Goal: Information Seeking & Learning: Learn about a topic

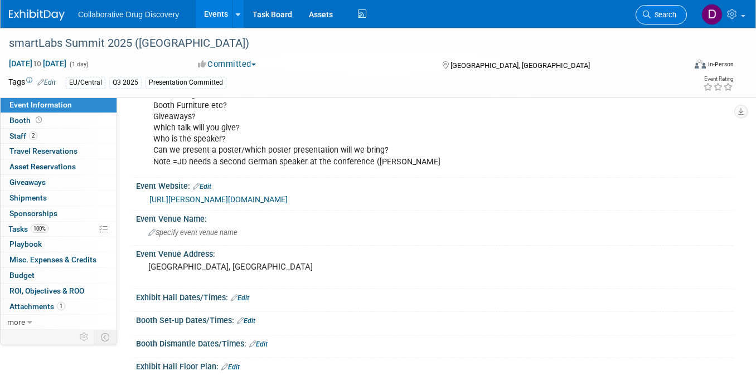
scroll to position [120, 0]
click at [659, 9] on link "Search" at bounding box center [661, 15] width 51 height 20
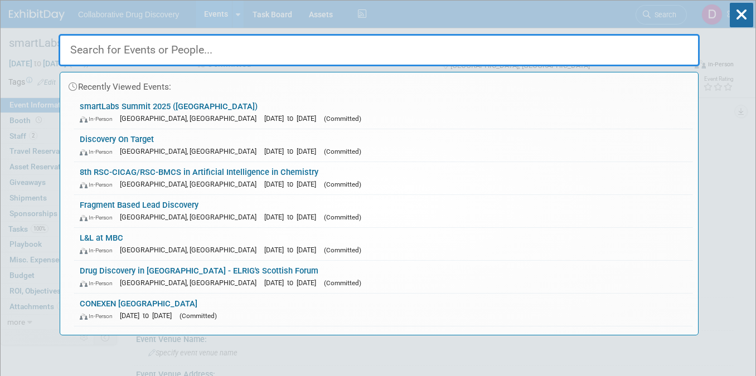
paste input "EU Drug Discovery Innovation Programme 2025"
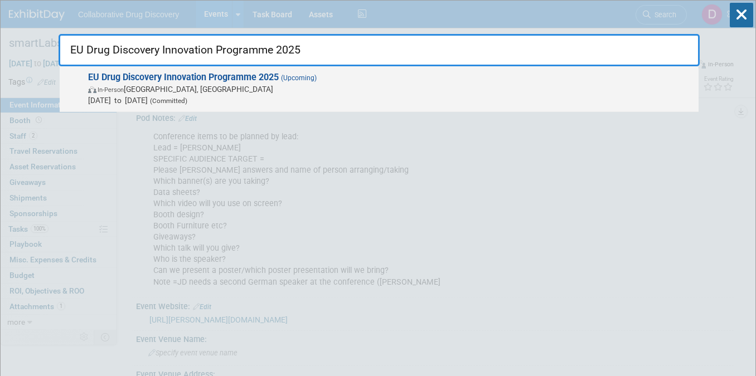
type input "EU Drug Discovery Innovation Programme 2025"
click at [219, 89] on span "In-Person Barcelona, Spain" at bounding box center [390, 89] width 605 height 11
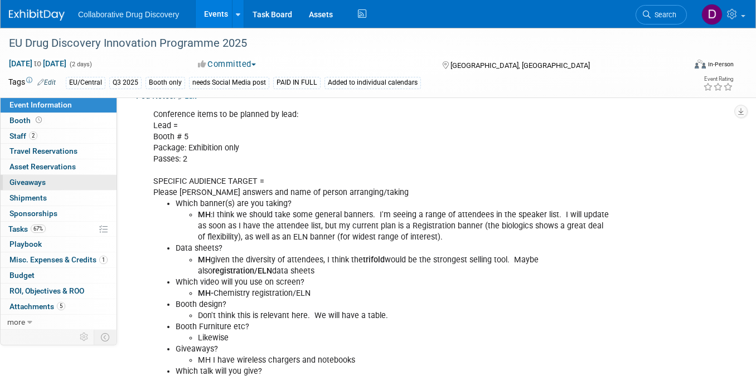
scroll to position [54, 0]
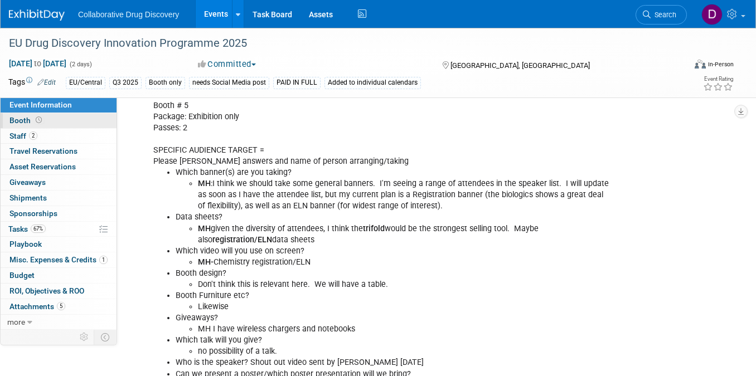
click at [29, 120] on span "Booth" at bounding box center [26, 120] width 35 height 9
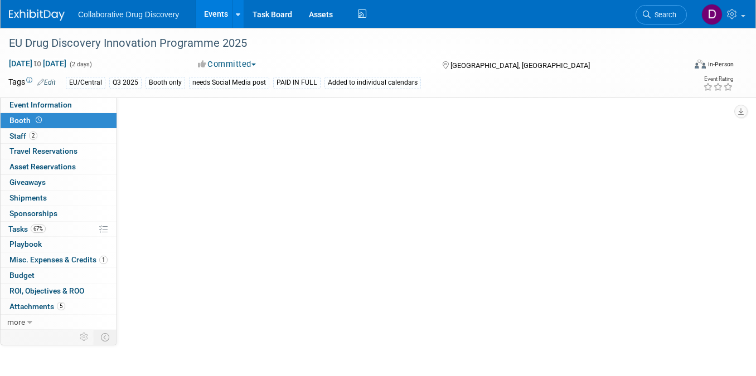
scroll to position [0, 0]
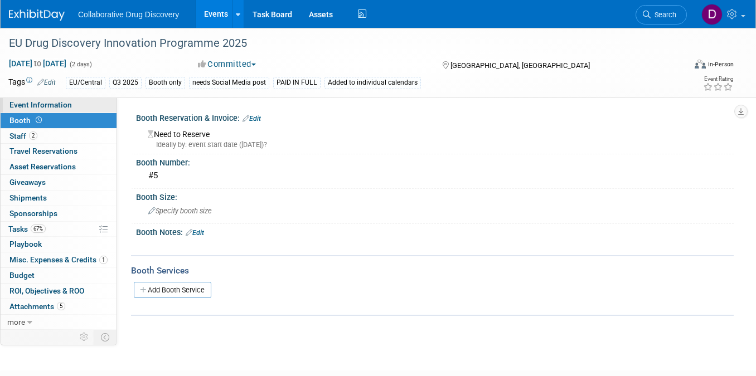
click at [40, 108] on span "Event Information" at bounding box center [40, 104] width 62 height 9
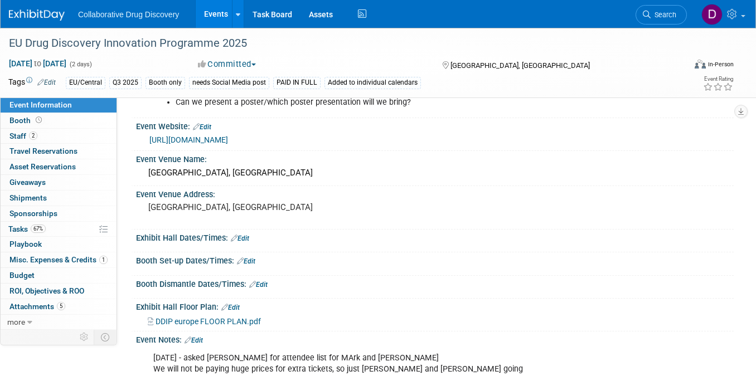
scroll to position [468, 0]
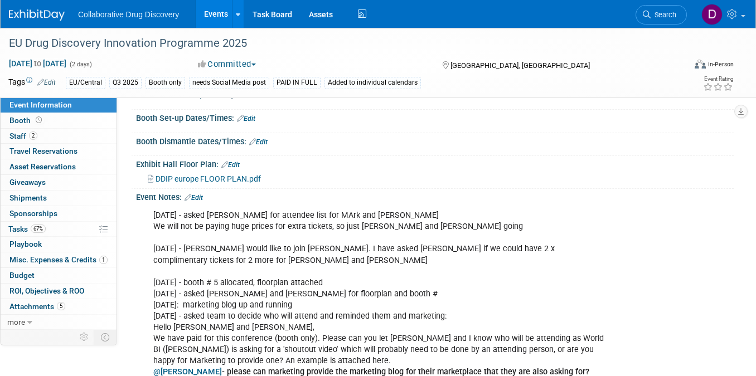
drag, startPoint x: 257, startPoint y: 218, endPoint x: 308, endPoint y: 222, distance: 50.9
click at [43, 137] on link "2 Staff 2" at bounding box center [59, 136] width 116 height 15
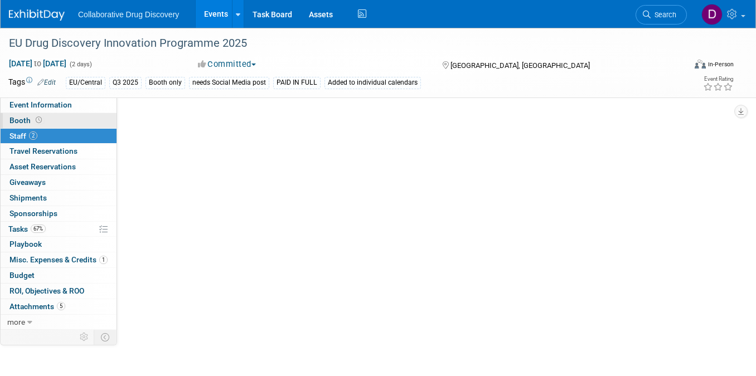
scroll to position [0, 0]
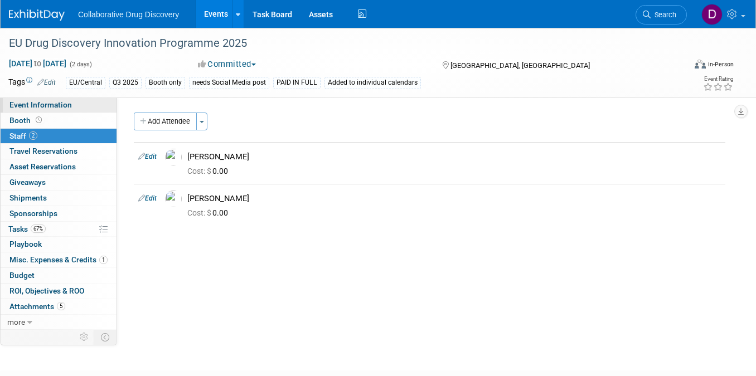
click at [47, 110] on link "Event Information" at bounding box center [59, 105] width 116 height 15
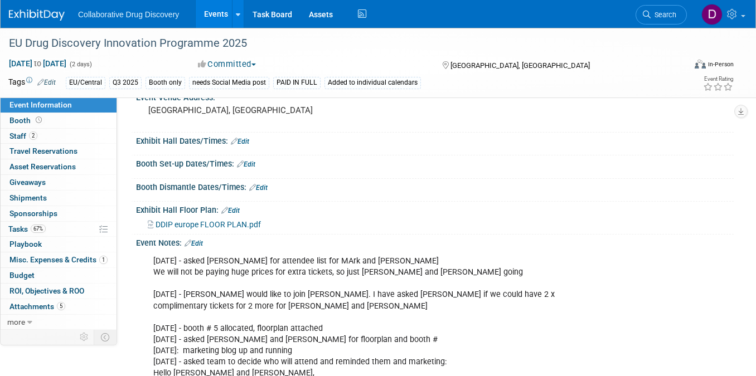
scroll to position [38, 0]
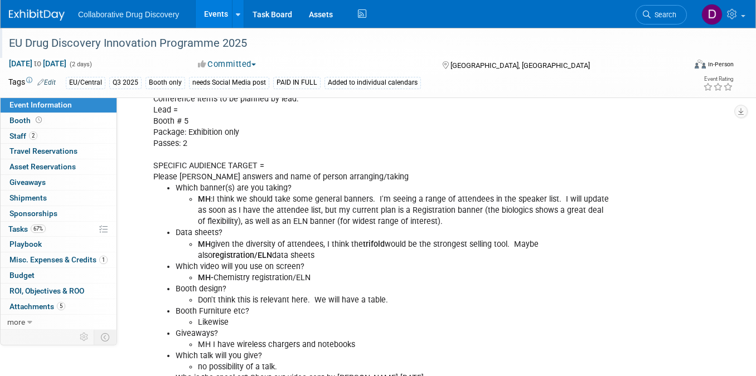
click at [204, 49] on div "EU Drug Discovery Innovation Programme 2025" at bounding box center [338, 43] width 667 height 20
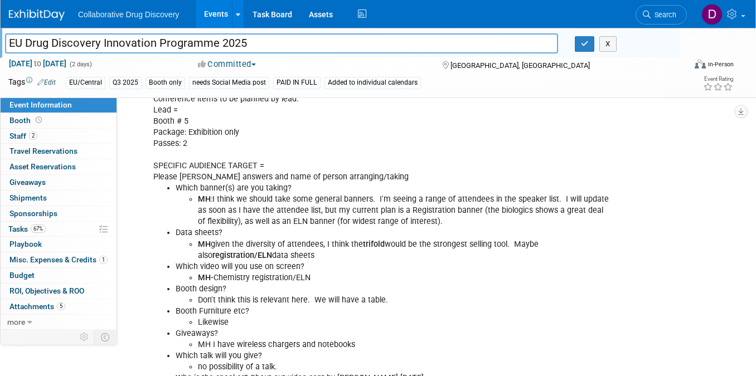
click at [204, 49] on input "EU Drug Discovery Innovation Programme 2025" at bounding box center [281, 43] width 553 height 20
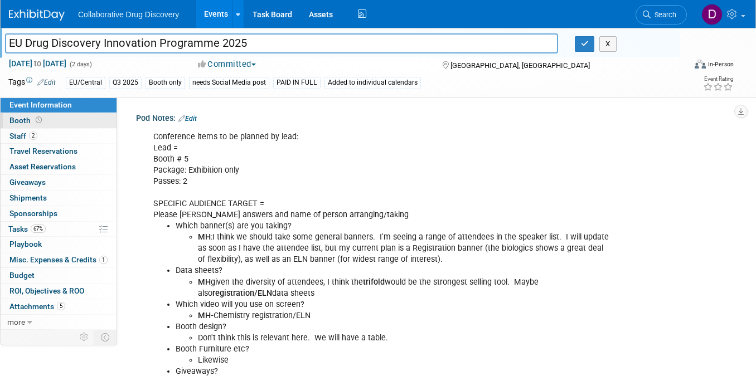
click at [34, 117] on span at bounding box center [38, 120] width 11 height 8
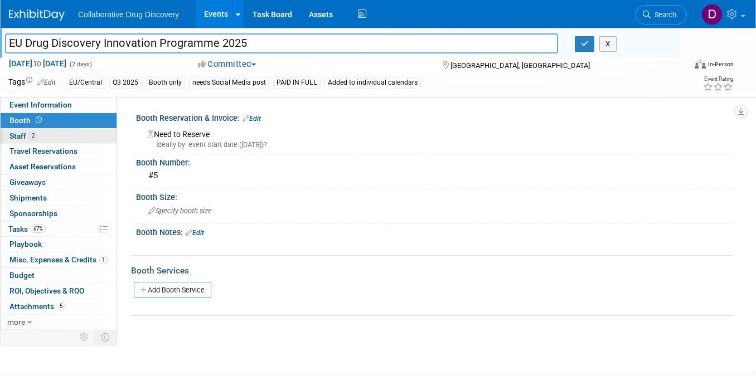
click at [48, 135] on link "2 Staff 2" at bounding box center [59, 136] width 116 height 15
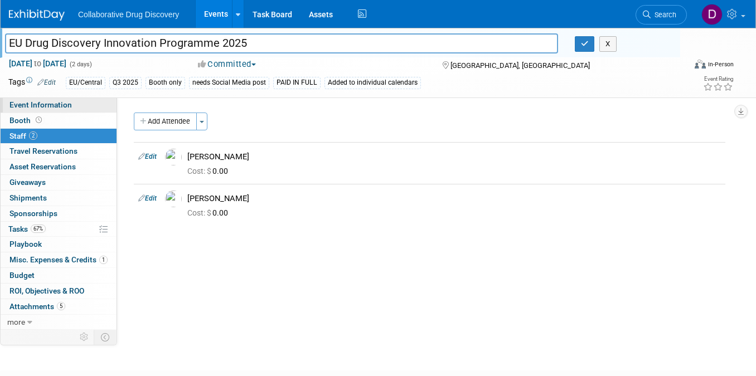
click at [48, 105] on span "Event Information" at bounding box center [40, 104] width 62 height 9
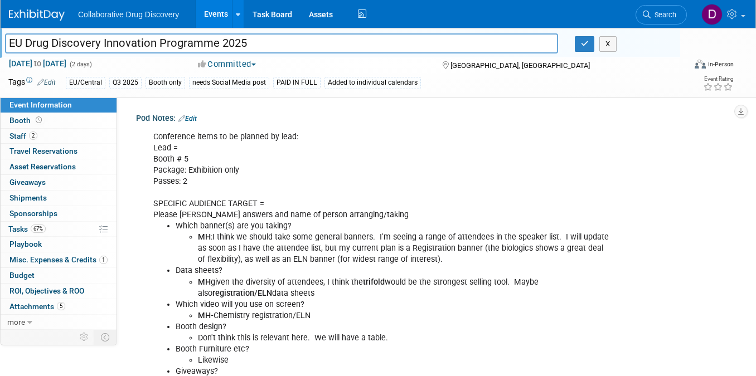
scroll to position [229, 0]
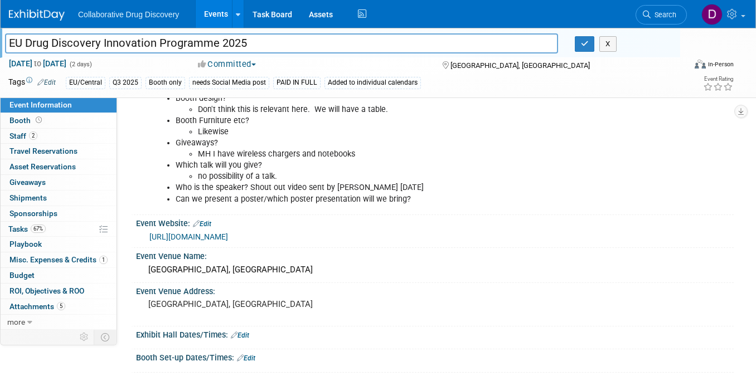
click at [228, 236] on link "https://worldbigroup.com/drug-discovery-innovation-programme-eu/#home" at bounding box center [188, 237] width 79 height 9
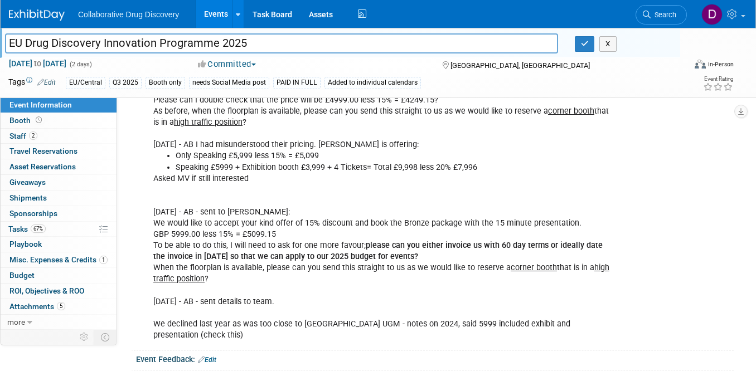
scroll to position [966, 0]
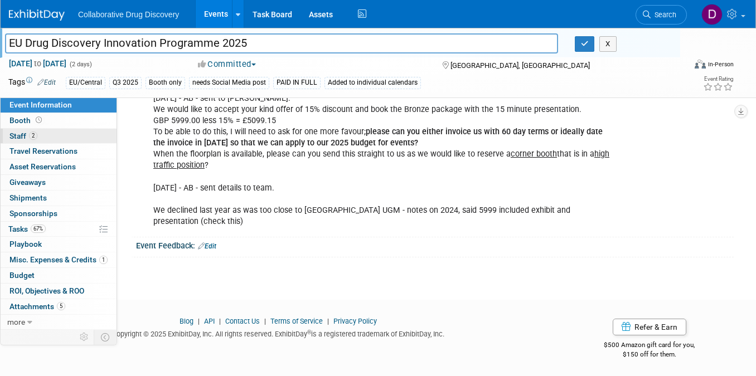
click at [68, 138] on link "2 Staff 2" at bounding box center [59, 136] width 116 height 15
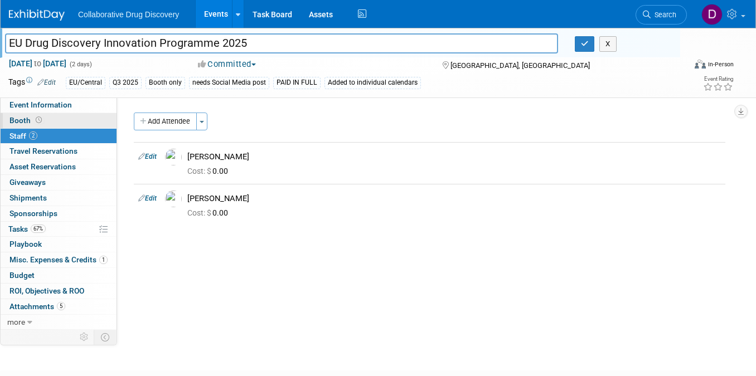
click at [52, 118] on link "Booth" at bounding box center [59, 120] width 116 height 15
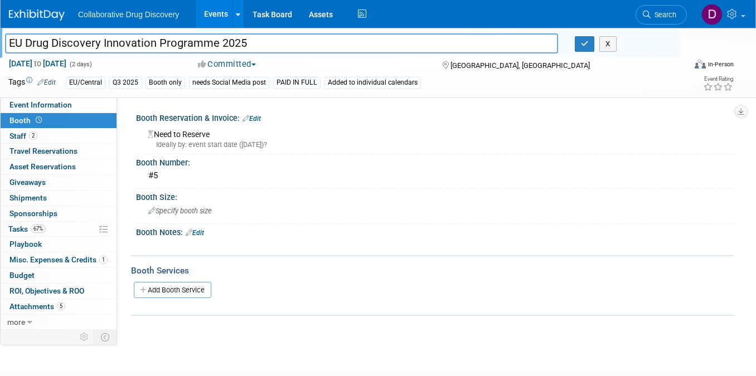
click at [96, 121] on link "Booth" at bounding box center [59, 120] width 116 height 15
click at [91, 108] on link "Event Information" at bounding box center [59, 105] width 116 height 15
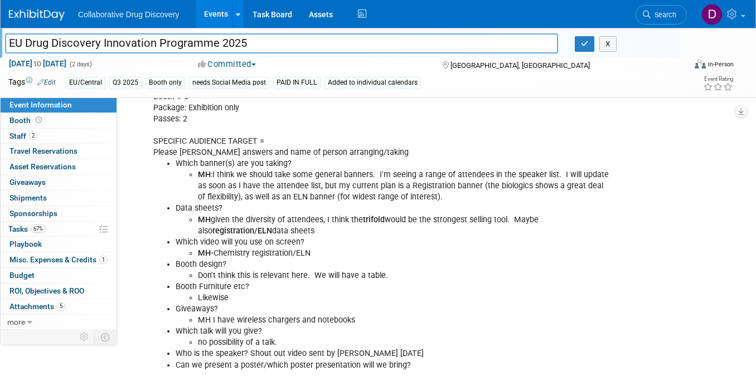
scroll to position [355, 0]
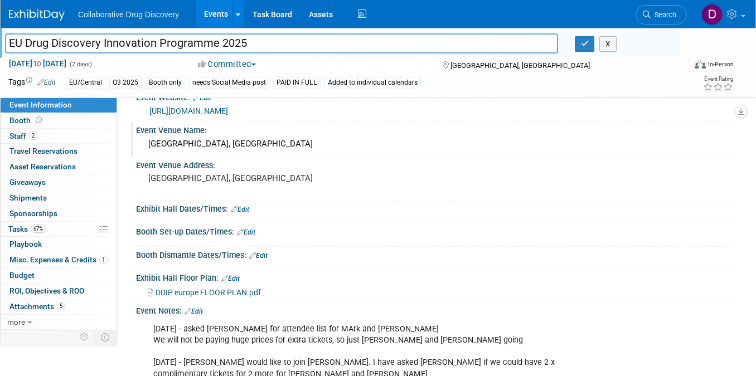
click at [191, 150] on div "[GEOGRAPHIC_DATA], [GEOGRAPHIC_DATA]" at bounding box center [434, 144] width 581 height 17
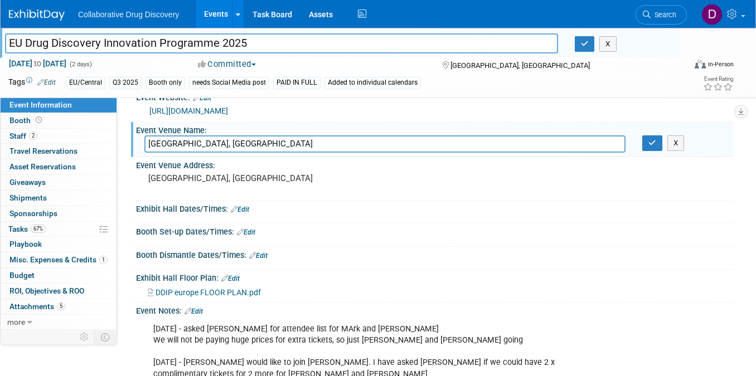
click at [192, 148] on input "[GEOGRAPHIC_DATA], [GEOGRAPHIC_DATA]" at bounding box center [384, 144] width 481 height 17
click at [191, 148] on input "[GEOGRAPHIC_DATA], [GEOGRAPHIC_DATA]" at bounding box center [384, 144] width 481 height 17
click at [650, 17] on icon at bounding box center [647, 15] width 8 height 8
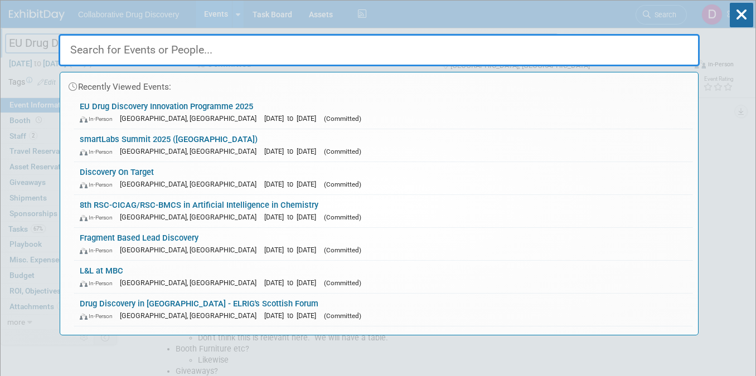
paste input "Innovation Factory - Lions Lair"
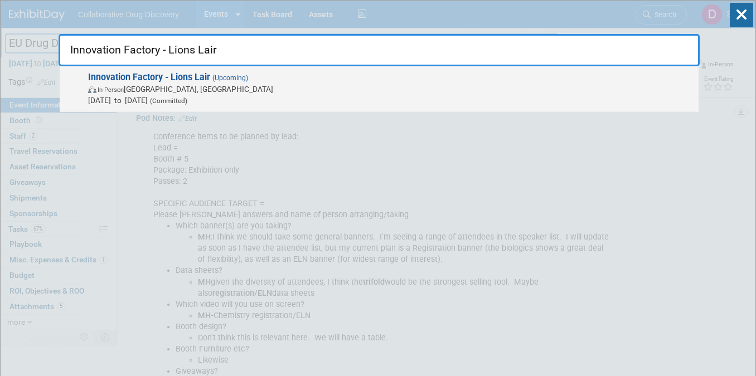
type input "Innovation Factory - Lions Lair"
click at [159, 94] on span "In-Person Oakville, Canada" at bounding box center [390, 89] width 605 height 11
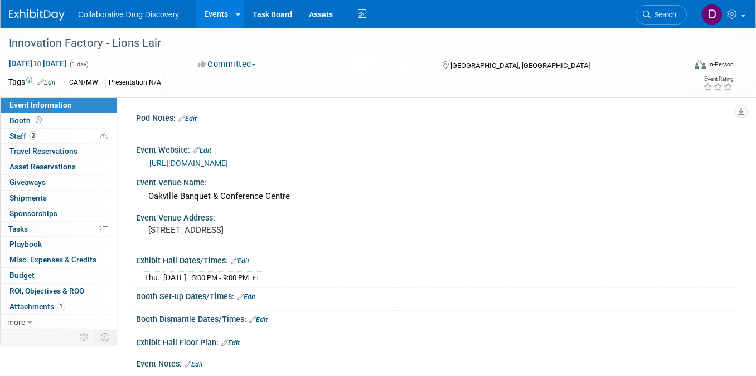
click at [190, 162] on link "https://lionslair.ca/" at bounding box center [188, 163] width 79 height 9
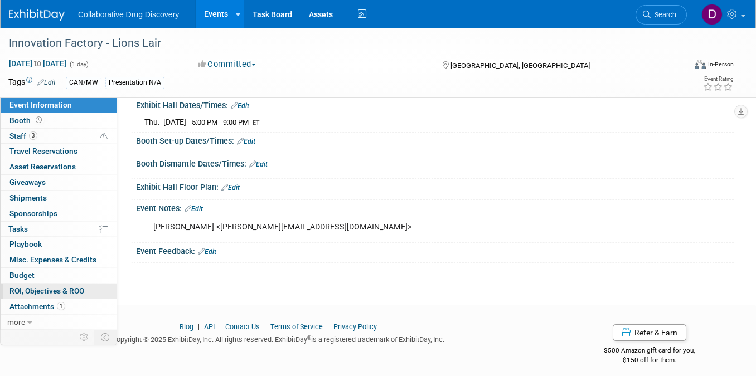
scroll to position [149, 0]
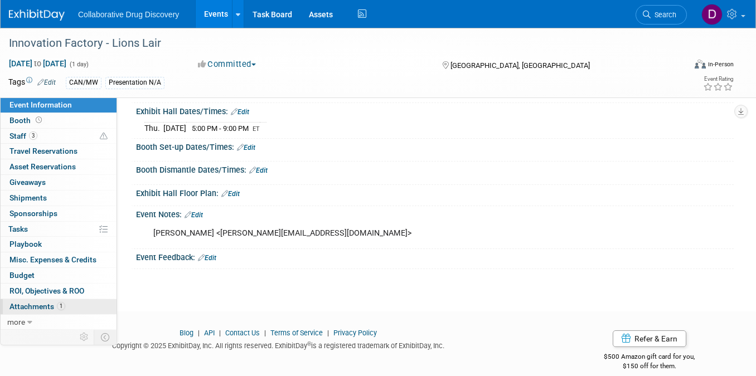
click at [27, 304] on span "Attachments 1" at bounding box center [37, 306] width 56 height 9
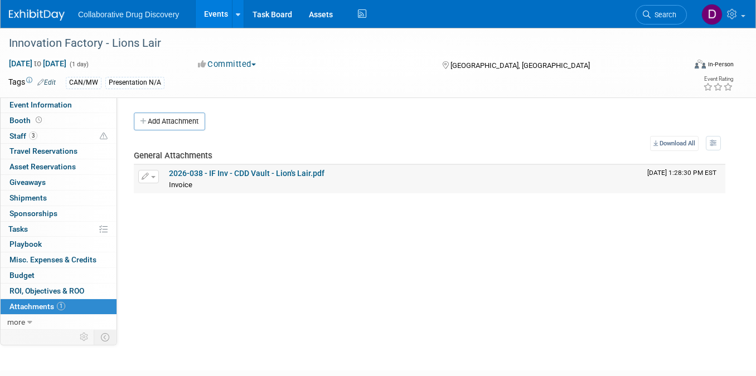
click at [229, 173] on link "2026-038 - IF Inv - CDD Vault - Lion's Lair.pdf" at bounding box center [247, 173] width 156 height 9
click at [52, 107] on span "Event Information" at bounding box center [40, 104] width 62 height 9
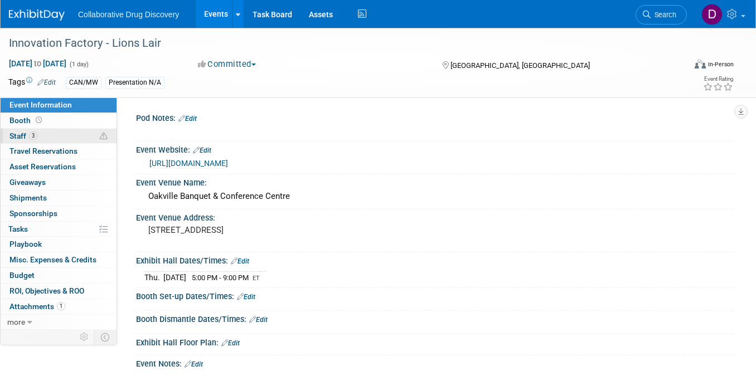
click at [51, 134] on link "3 Staff 3" at bounding box center [59, 136] width 116 height 15
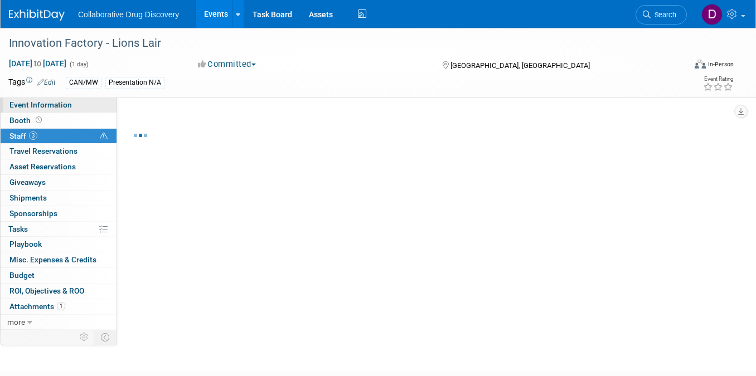
click at [55, 110] on link "Event Information" at bounding box center [59, 105] width 116 height 15
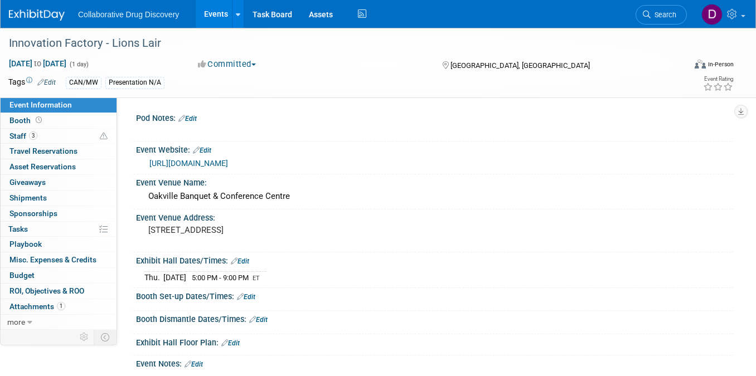
click at [201, 161] on link "https://lionslair.ca/" at bounding box center [188, 163] width 79 height 9
click at [666, 19] on link "Search" at bounding box center [661, 15] width 51 height 20
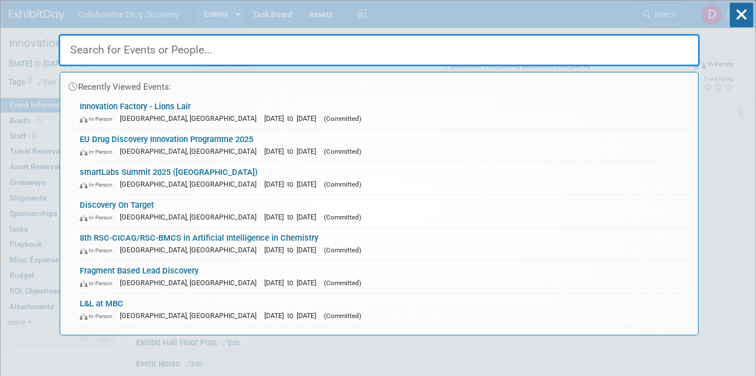
click at [235, 52] on input "text" at bounding box center [379, 50] width 641 height 32
paste input "BTC - Special Event MaRS Center (All Day formula) - Toronto"
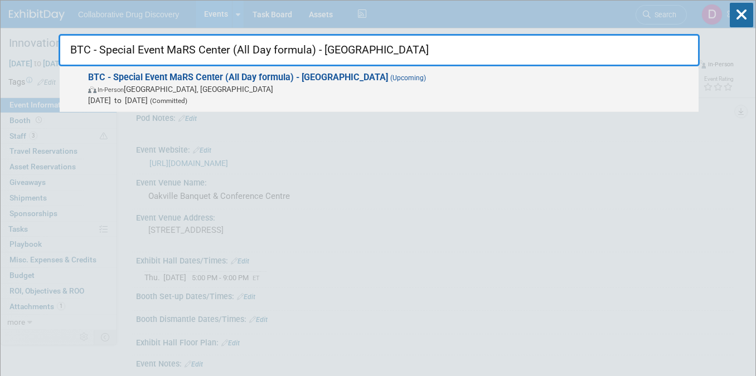
type input "BTC - Special Event MaRS Center (All Day formula) - Toronto"
click at [359, 89] on span "In-Person Toronto, Canada" at bounding box center [390, 89] width 605 height 11
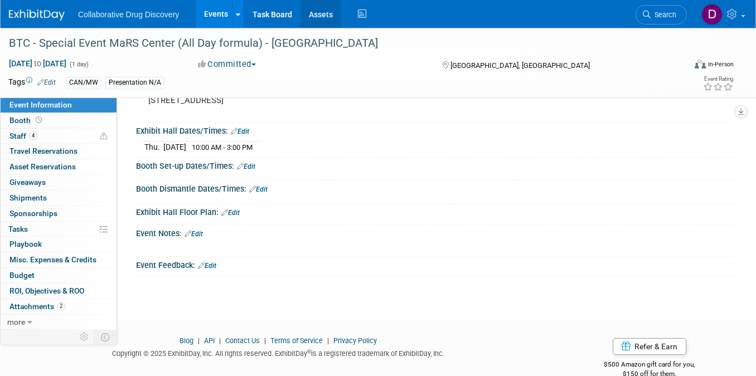
scroll to position [37, 0]
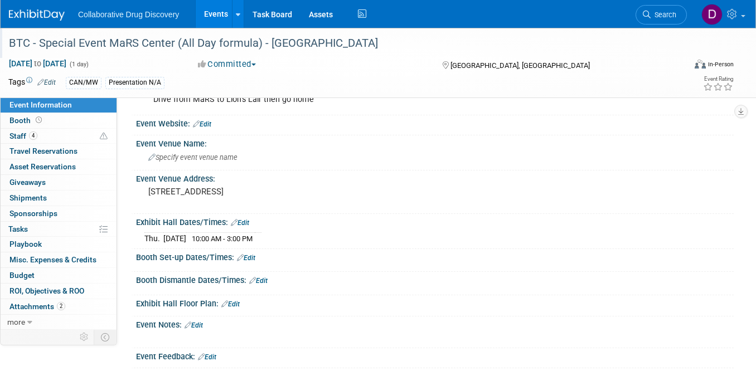
click at [259, 45] on div "BTC - Special Event MaRS Center (All Day formula) - Toronto" at bounding box center [338, 43] width 667 height 20
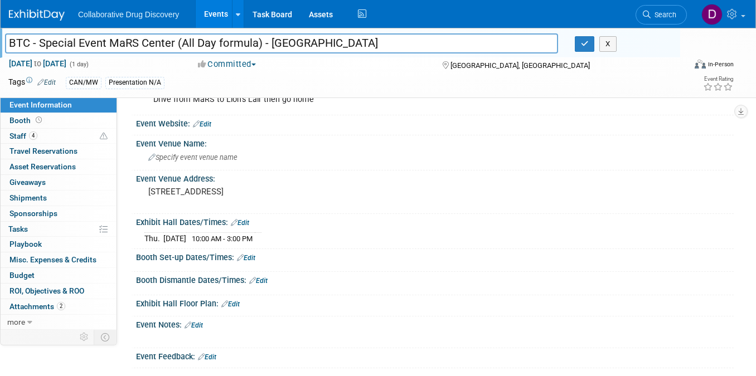
click at [259, 45] on input "BTC - Special Event MaRS Center (All Day formula) - Toronto" at bounding box center [281, 43] width 553 height 20
click at [665, 17] on span "Search" at bounding box center [664, 15] width 26 height 8
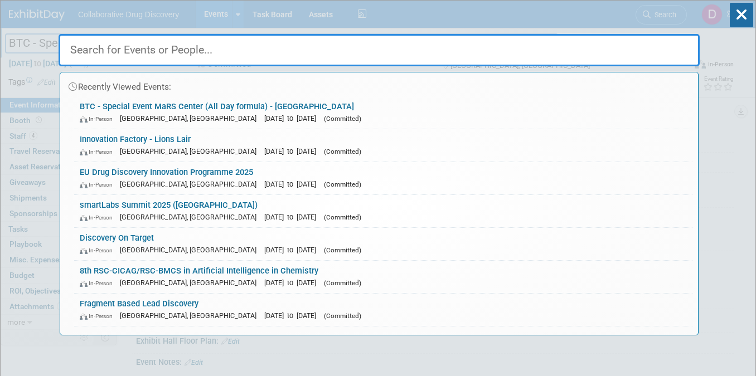
click at [176, 50] on input "text" at bounding box center [379, 50] width 641 height 32
paste input "Prague.bio"
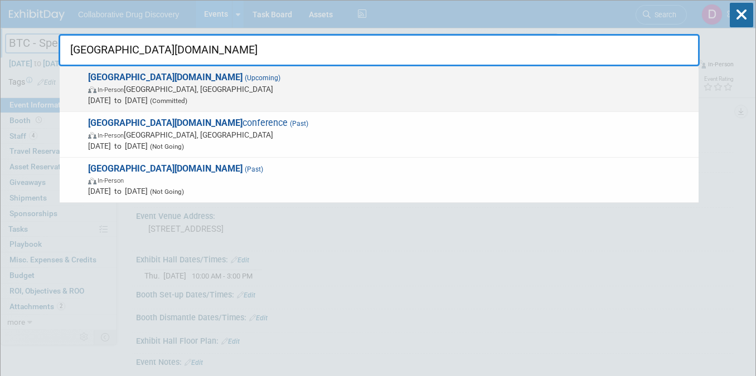
type input "Prague.bio"
click at [397, 95] on span "Sep 25, 2025 to Sep 25, 2025 (Committed)" at bounding box center [390, 100] width 605 height 11
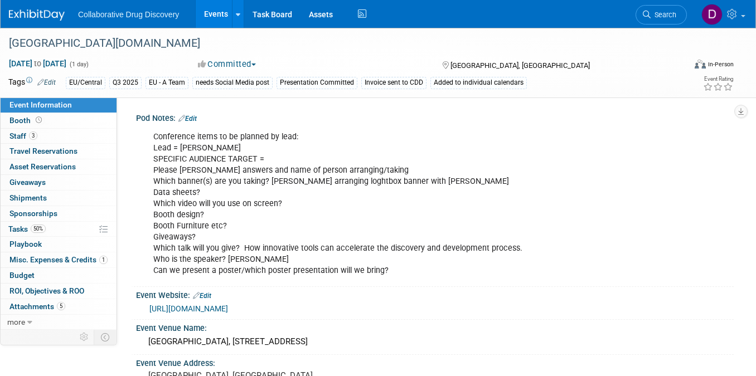
click at [223, 303] on div "[URL][DOMAIN_NAME]" at bounding box center [437, 309] width 576 height 13
click at [226, 308] on link "[URL][DOMAIN_NAME]" at bounding box center [188, 308] width 79 height 9
click at [75, 134] on link "3 Staff 3" at bounding box center [59, 136] width 116 height 15
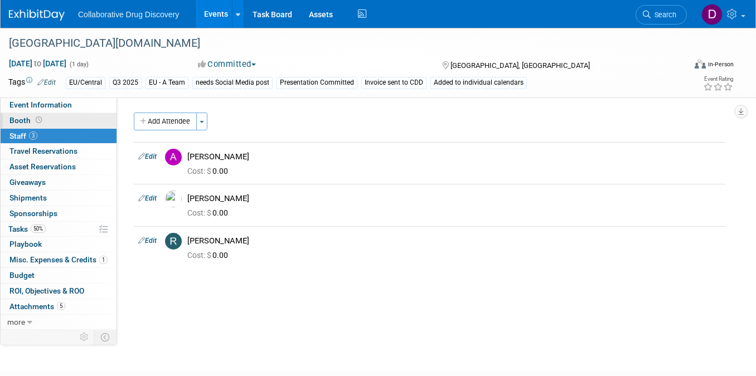
click at [61, 119] on link "Booth" at bounding box center [59, 120] width 116 height 15
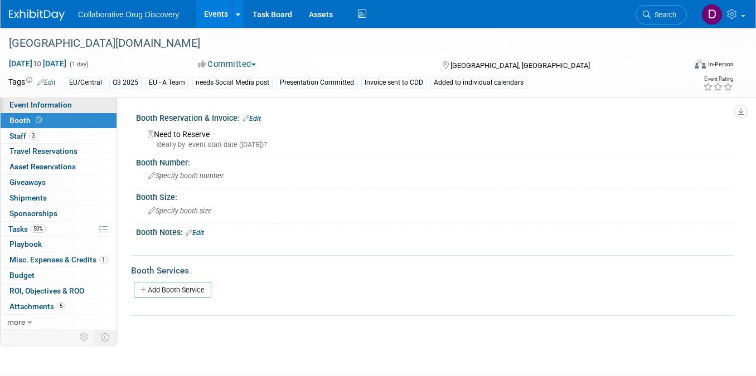
click at [58, 106] on span "Event Information" at bounding box center [40, 104] width 62 height 9
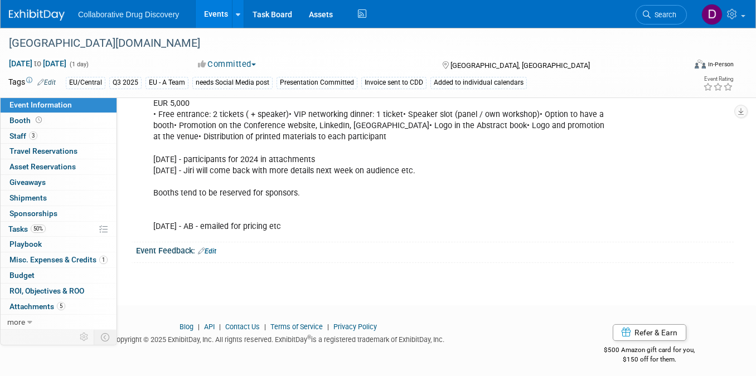
scroll to position [563, 0]
